Goal: Task Accomplishment & Management: Complete application form

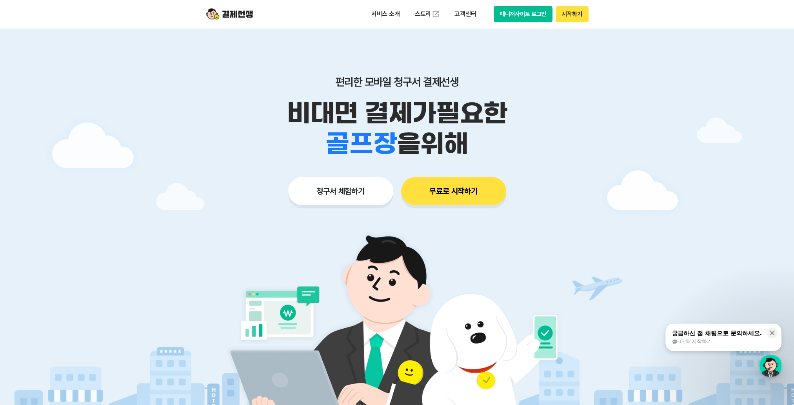
click at [462, 194] on button "무료로 시작하기" at bounding box center [453, 191] width 105 height 28
click at [234, 15] on img at bounding box center [229, 14] width 47 height 15
click at [390, 12] on p "서비스 소개" at bounding box center [386, 14] width 40 height 14
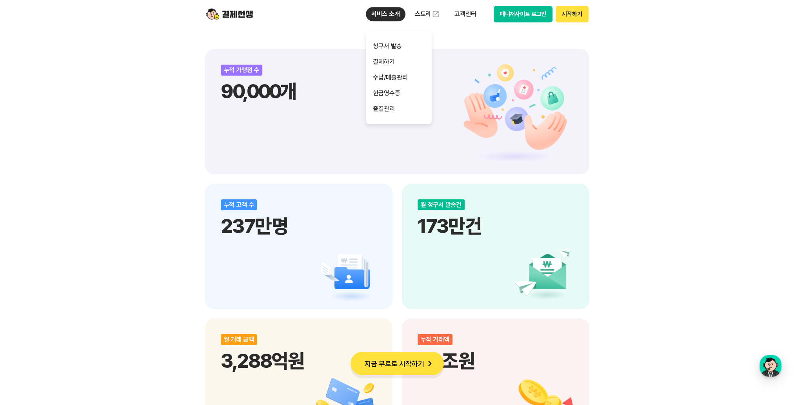
scroll to position [1333, 0]
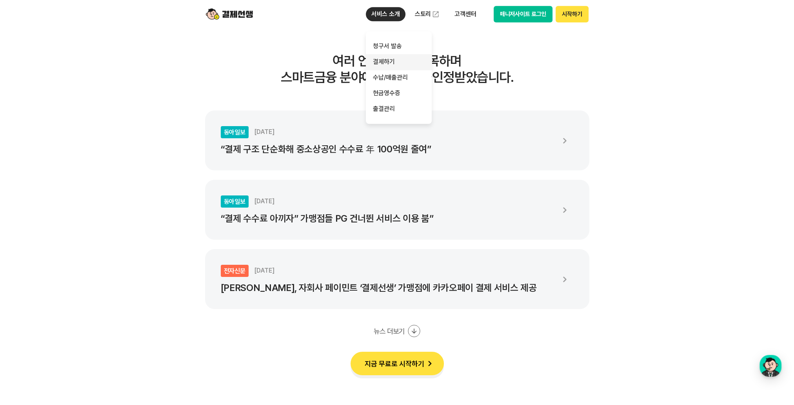
click at [386, 64] on link "결제하기" at bounding box center [399, 62] width 66 height 16
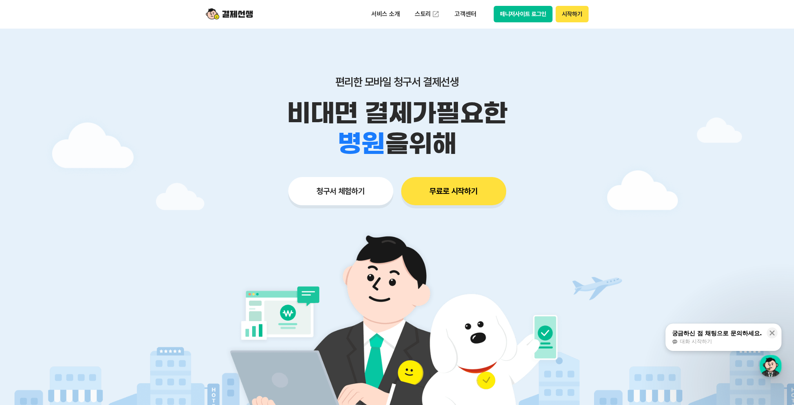
click at [351, 192] on button "청구서 체험하기" at bounding box center [340, 191] width 105 height 28
